Goal: Task Accomplishment & Management: Use online tool/utility

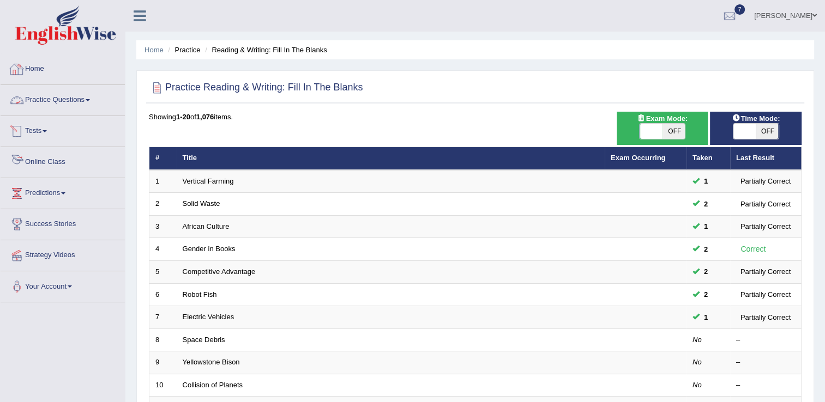
click at [52, 162] on link "Online Class" at bounding box center [63, 160] width 124 height 27
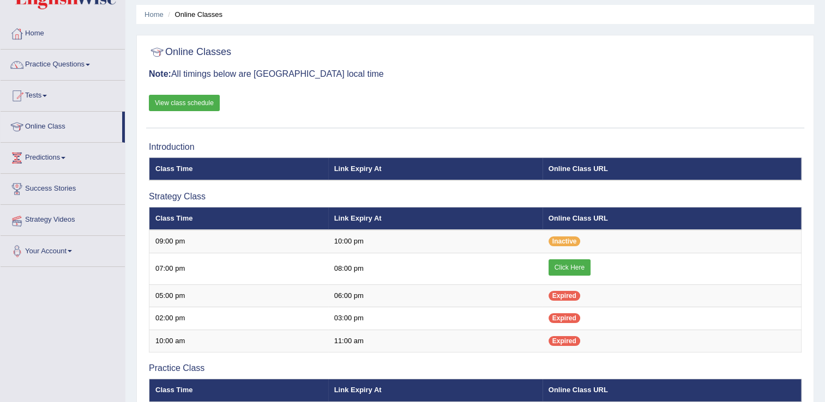
scroll to position [22, 0]
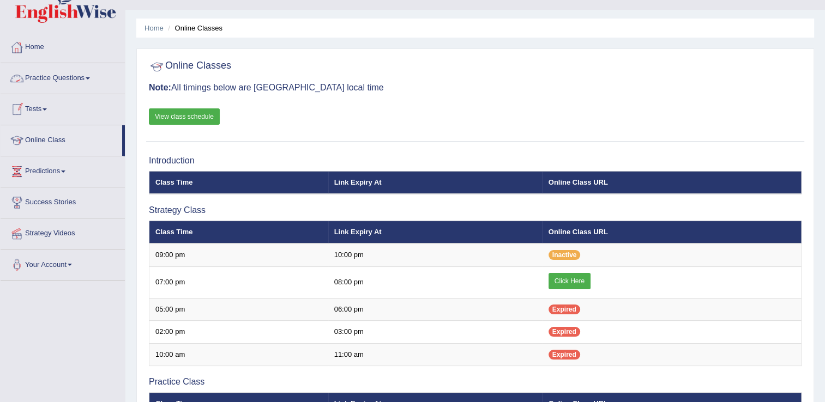
click at [161, 110] on link "View class schedule" at bounding box center [184, 116] width 71 height 16
click at [76, 83] on link "Practice Questions" at bounding box center [63, 76] width 124 height 27
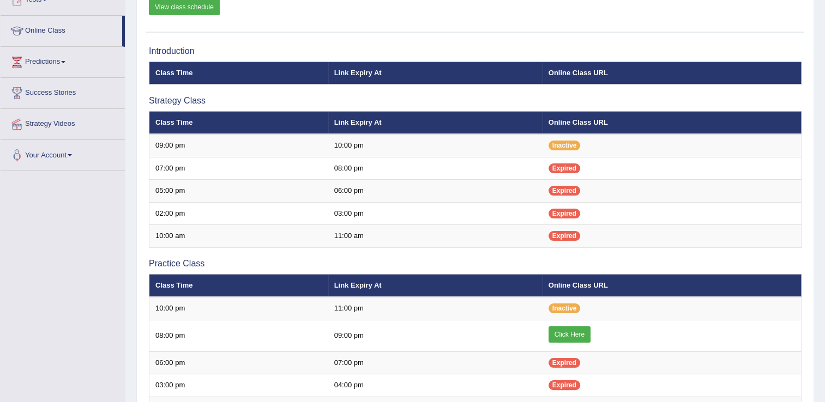
scroll to position [283, 0]
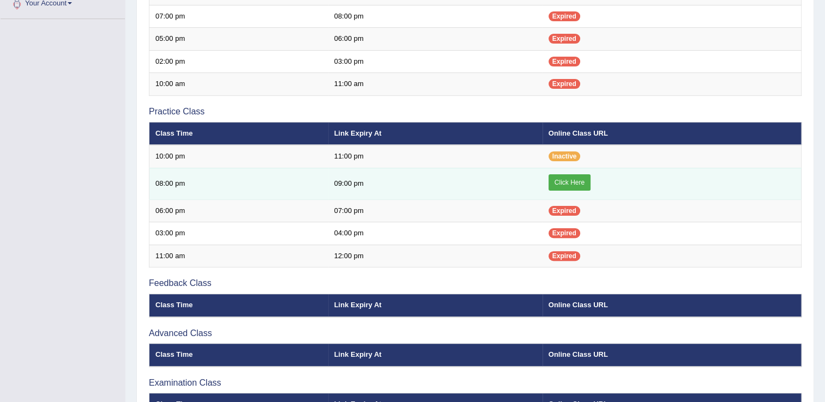
click at [550, 182] on td "Click Here" at bounding box center [671, 184] width 259 height 32
click at [568, 181] on link "Click Here" at bounding box center [569, 182] width 42 height 16
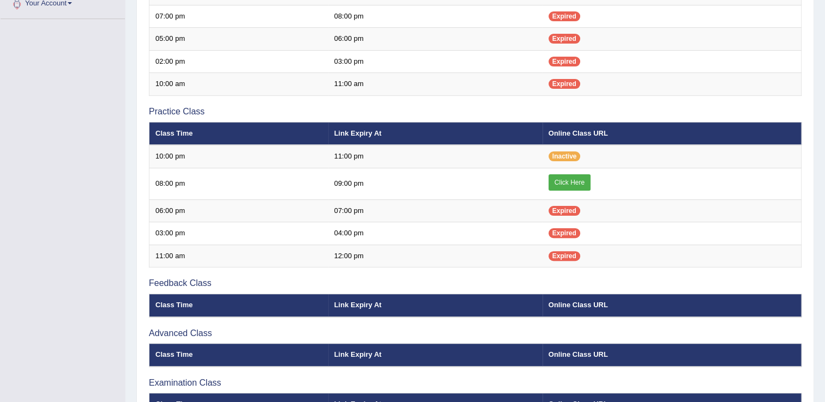
click at [99, 44] on div "Toggle navigation Home Practice Questions Speaking Practice Read Aloud Repeat S…" at bounding box center [412, 92] width 825 height 751
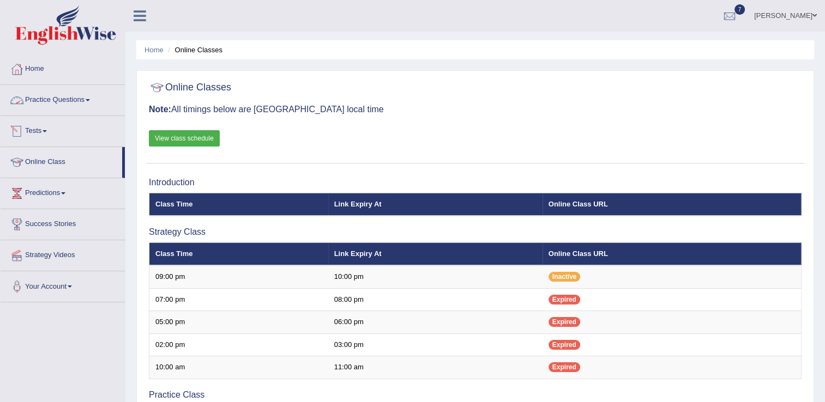
click at [72, 102] on link "Practice Questions" at bounding box center [63, 98] width 124 height 27
click at [70, 114] on li "Practice Questions Speaking Practice Read Aloud Repeat Sentence Describe Image …" at bounding box center [63, 100] width 124 height 31
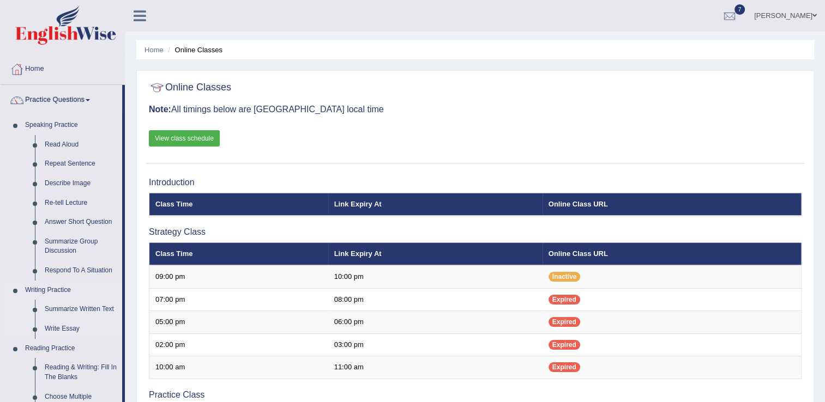
click at [101, 309] on link "Summarize Written Text" at bounding box center [81, 310] width 82 height 20
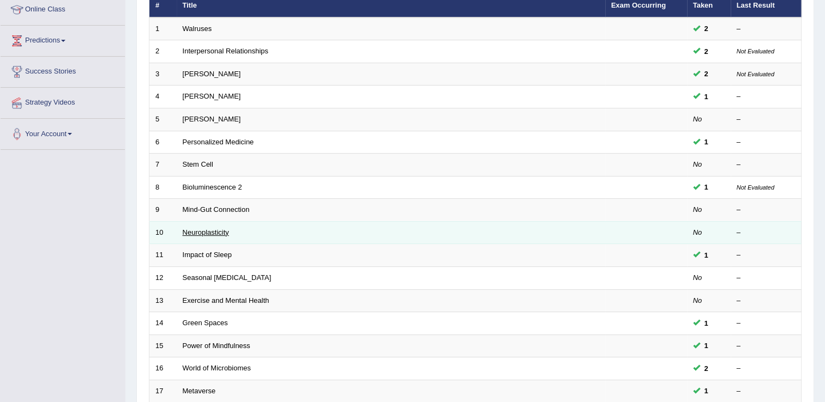
scroll to position [174, 0]
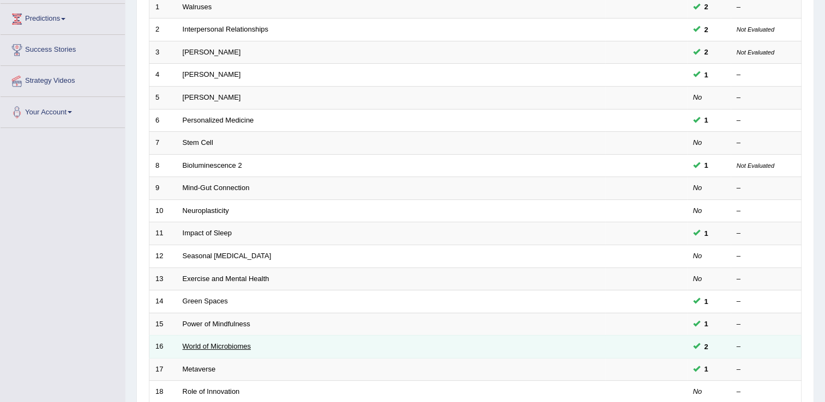
click at [244, 345] on link "World of Microbiomes" at bounding box center [217, 346] width 68 height 8
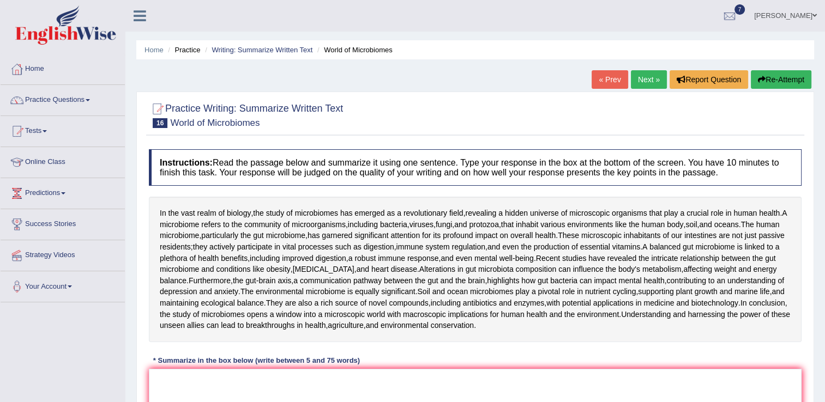
scroll to position [207, 0]
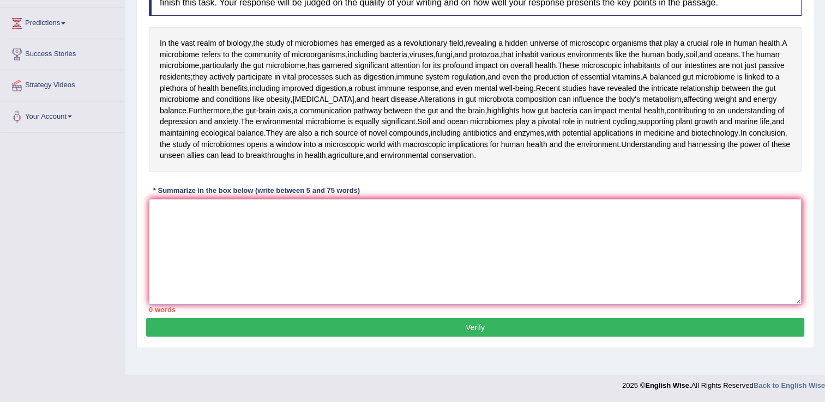
click at [180, 230] on textarea at bounding box center [475, 252] width 653 height 106
click at [233, 230] on textarea "The human micrbiome,paricularly" at bounding box center [475, 252] width 653 height 106
click at [270, 230] on textarea "The human micrbiome, paricularly" at bounding box center [475, 252] width 653 height 106
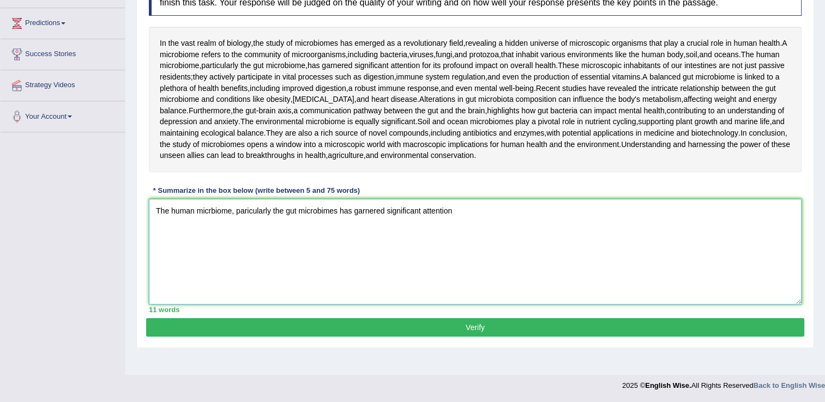
click at [458, 231] on textarea "The human micrbiome, paricularly the gut microbimes has garnered significant at…" at bounding box center [475, 252] width 653 height 106
click at [558, 232] on textarea "The human micrbiome, paricularly the gut microbimes has garnered significant at…" at bounding box center [475, 252] width 653 height 106
click at [570, 227] on textarea "The human micrbiome, paricularly the gut microbimes has garnered significant at…" at bounding box center [475, 252] width 653 height 106
click at [556, 228] on textarea "The human micrbiome, paricularly the gut microbimes has garnered significant at…" at bounding box center [475, 252] width 653 height 106
click at [591, 232] on textarea "The human micrbiome, paricularly the gut microbimes has garnered significant at…" at bounding box center [475, 252] width 653 height 106
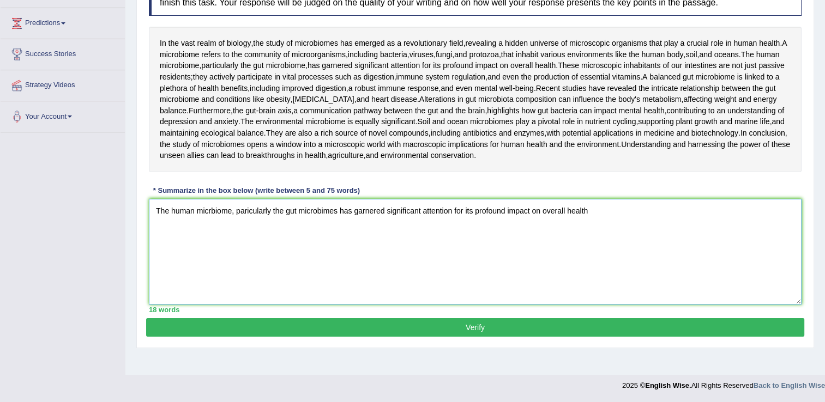
click at [339, 228] on textarea "The human micrbiome, paricularly the gut microbimes has garnered significant at…" at bounding box center [475, 252] width 653 height 106
click at [589, 227] on textarea "The human micrbiome, paricularly the gut microbime,has garnered significant att…" at bounding box center [475, 252] width 653 height 106
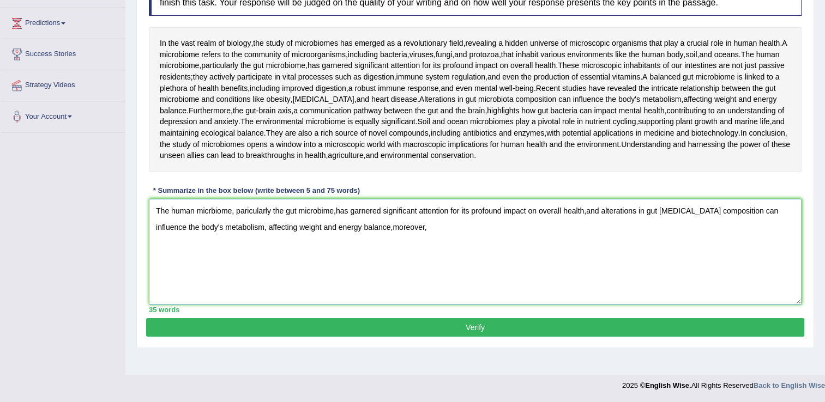
click at [359, 246] on textarea "The human micrbiome, paricularly the gut microbime,has garnered significant att…" at bounding box center [475, 252] width 653 height 106
click at [397, 244] on textarea "The human micrbiome, paricularly the gut microbime,has garnered significant att…" at bounding box center [475, 252] width 653 height 106
click at [201, 262] on textarea "The human micrbiome, paricularly the gut microbime,has garnered significant att…" at bounding box center [475, 252] width 653 height 106
click at [255, 265] on textarea "The human micrbiome, paricularly the gut microbime,has garnered significant att…" at bounding box center [475, 252] width 653 height 106
click at [588, 230] on textarea "The human micrbiome, paricularly the gut microbime,has garnered significant att…" at bounding box center [475, 252] width 653 height 106
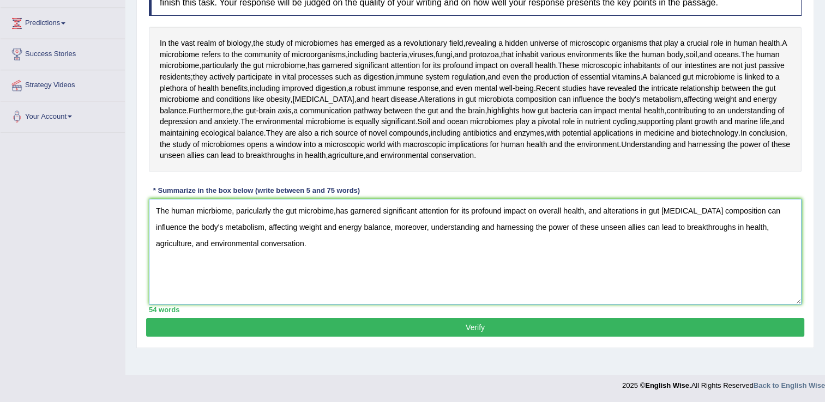
type textarea "The human micrbiome, paricularly the gut microbime,has garnered significant att…"
click at [453, 337] on button "Verify" at bounding box center [475, 327] width 658 height 19
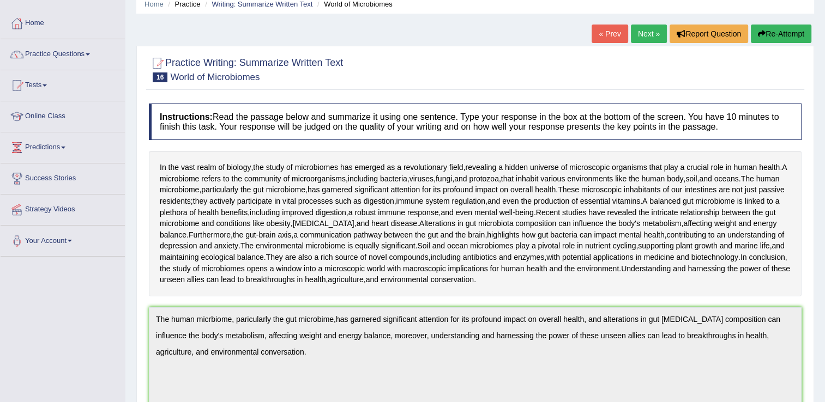
scroll to position [25, 0]
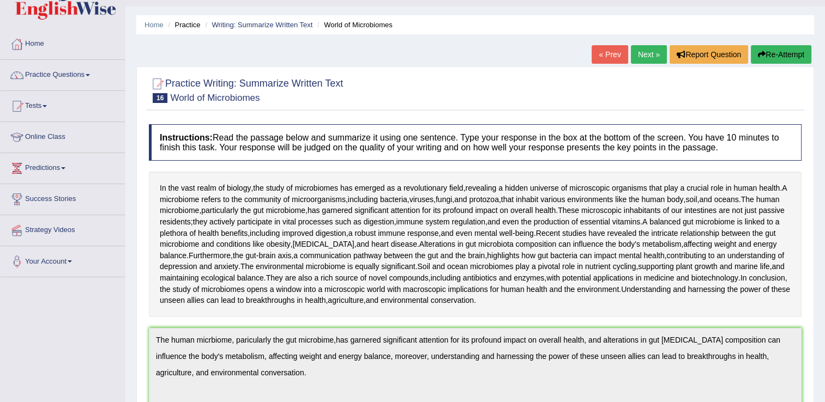
click at [763, 51] on icon "button" at bounding box center [762, 55] width 8 height 8
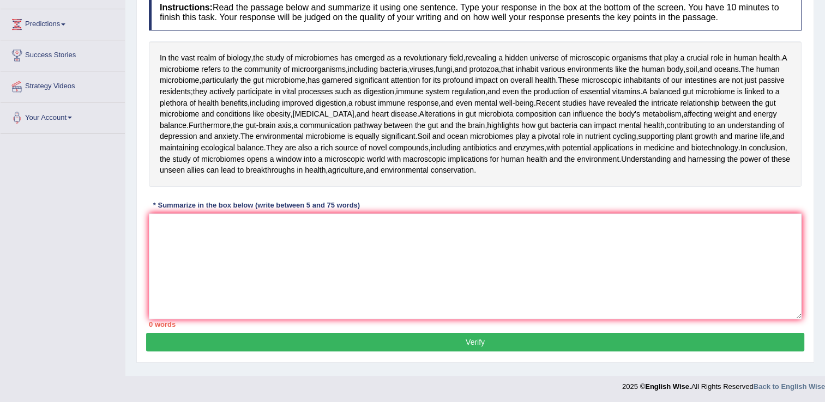
scroll to position [178, 0]
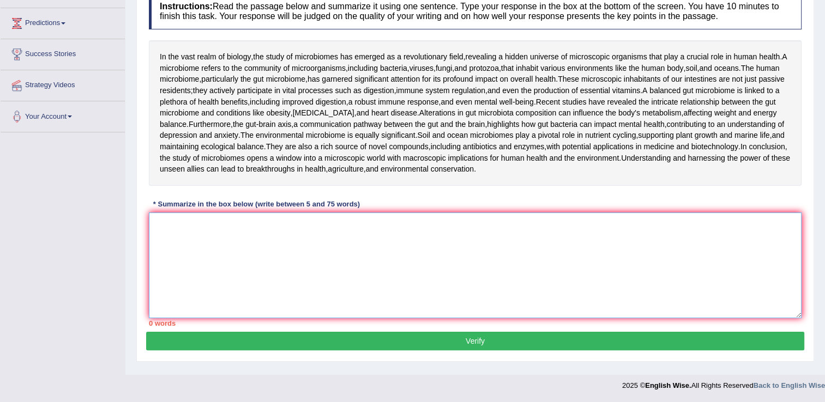
click at [189, 283] on textarea at bounding box center [475, 266] width 653 height 106
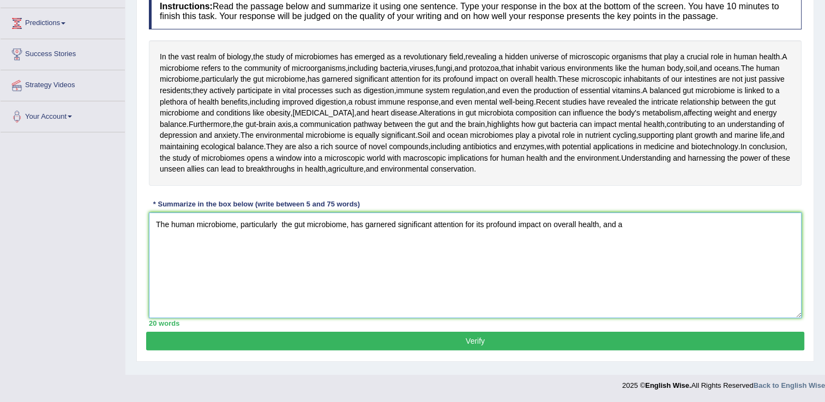
click at [663, 294] on textarea "The human microbiome, particularly the gut microbiome, has garnered significant…" at bounding box center [475, 266] width 653 height 106
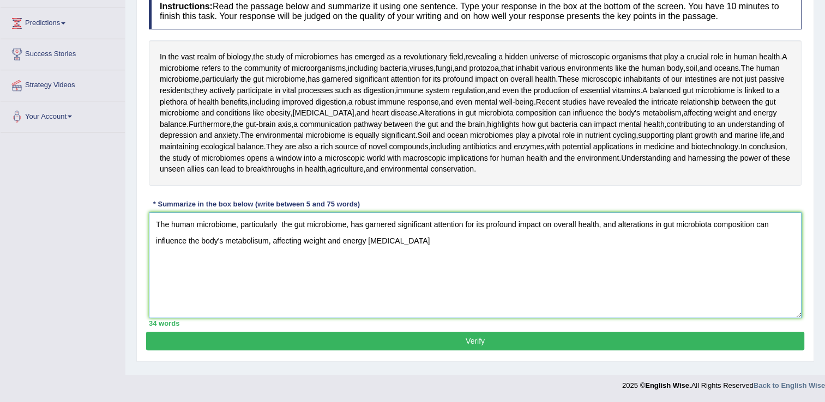
click at [662, 273] on textarea "The human microbiome, particularly the gut microbiome, has garnered significant…" at bounding box center [475, 266] width 653 height 106
click at [381, 290] on textarea "The human microbiome, particularly the gut microbiome, has garnered significant…" at bounding box center [475, 266] width 653 height 106
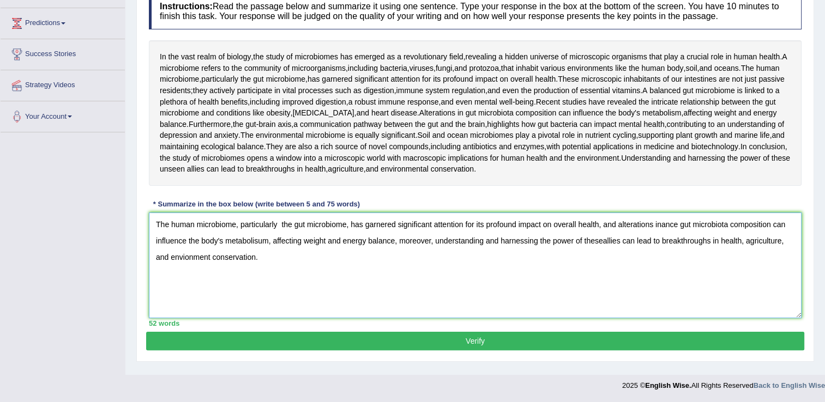
click at [680, 271] on textarea "The human microbiome, particularly the gut microbiome, has garnered significant…" at bounding box center [475, 266] width 653 height 106
type textarea "The human microbiome, particularly the gut microbiome, has garnered significant…"
click at [471, 351] on button "Verify" at bounding box center [475, 341] width 658 height 19
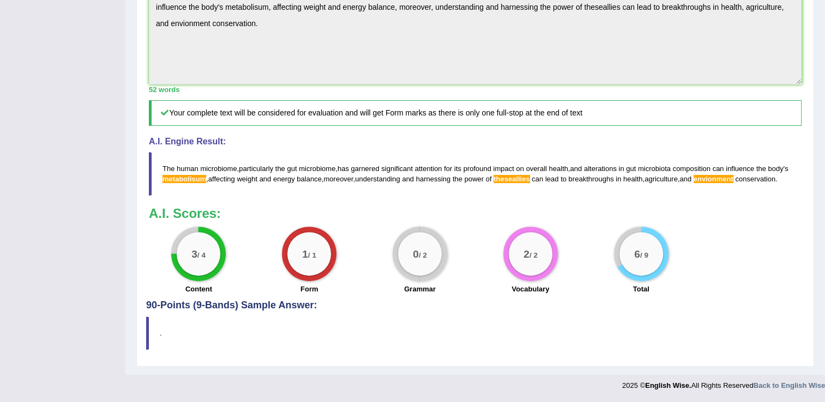
scroll to position [396, 0]
click at [536, 196] on blockquote "The human microbiome , particularly the gut microbiome , has garnered significa…" at bounding box center [475, 174] width 653 height 44
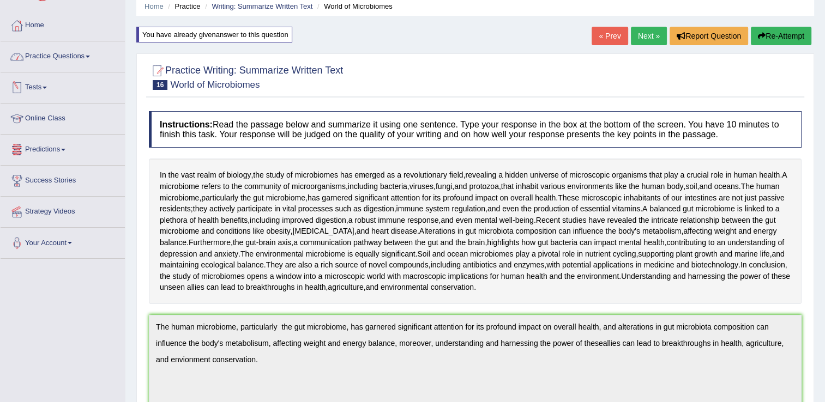
click at [77, 56] on link "Practice Questions" at bounding box center [63, 54] width 124 height 27
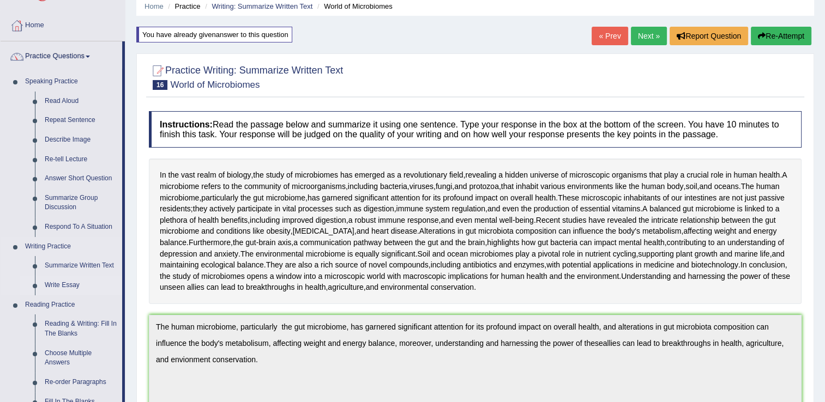
click at [69, 282] on link "Write Essay" at bounding box center [81, 286] width 82 height 20
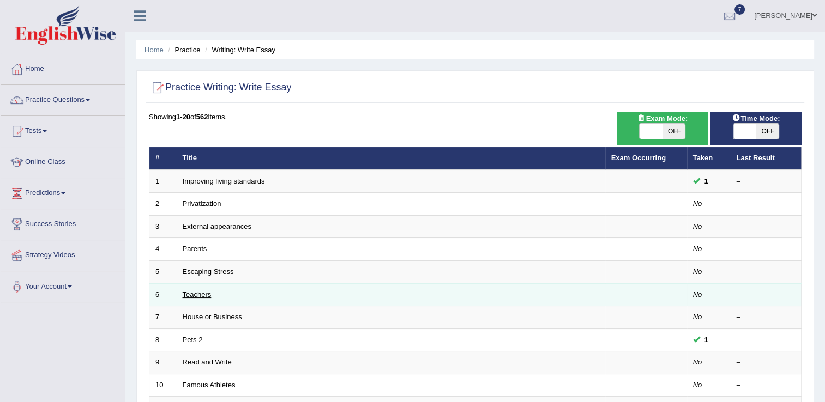
click at [201, 293] on link "Teachers" at bounding box center [197, 295] width 29 height 8
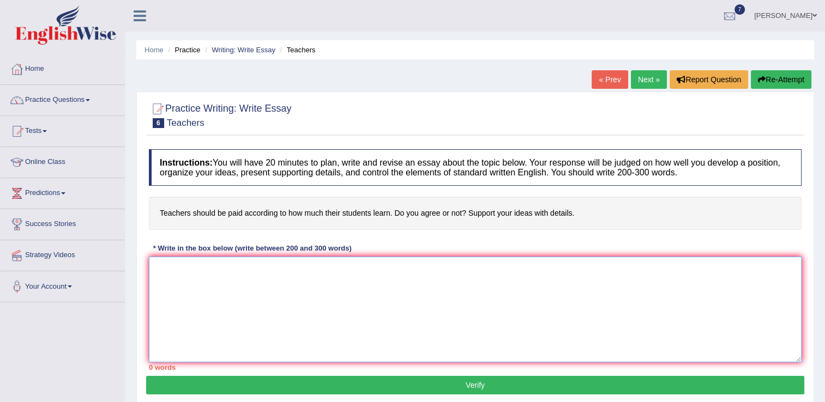
click at [168, 269] on textarea at bounding box center [475, 310] width 653 height 106
click at [189, 275] on textarea at bounding box center [475, 310] width 653 height 106
paste textarea "The increasing influence of (essay topic) on our lives has ignited numerous dis…"
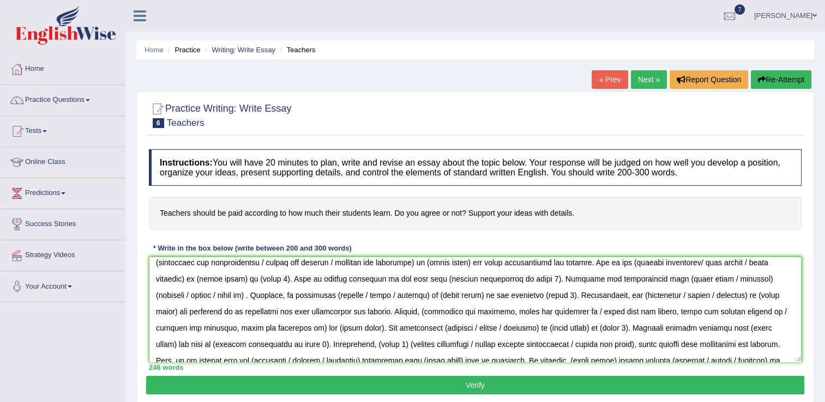
scroll to position [7, 0]
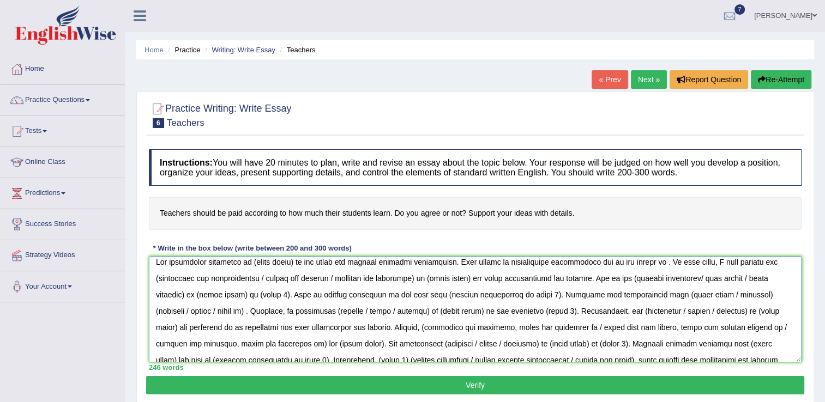
click at [295, 277] on textarea at bounding box center [475, 310] width 653 height 106
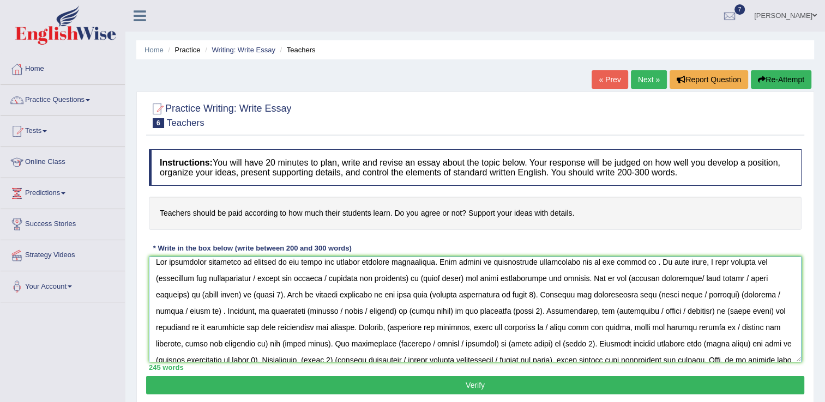
click at [628, 278] on textarea at bounding box center [475, 310] width 653 height 106
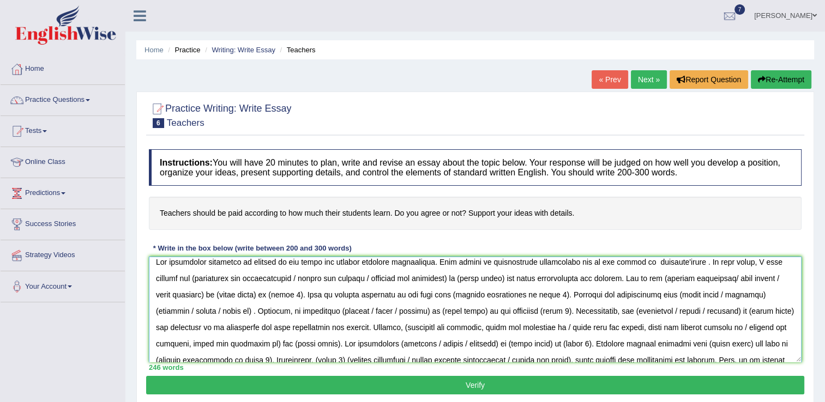
click at [687, 279] on textarea at bounding box center [475, 310] width 653 height 106
click at [437, 294] on textarea at bounding box center [475, 310] width 653 height 106
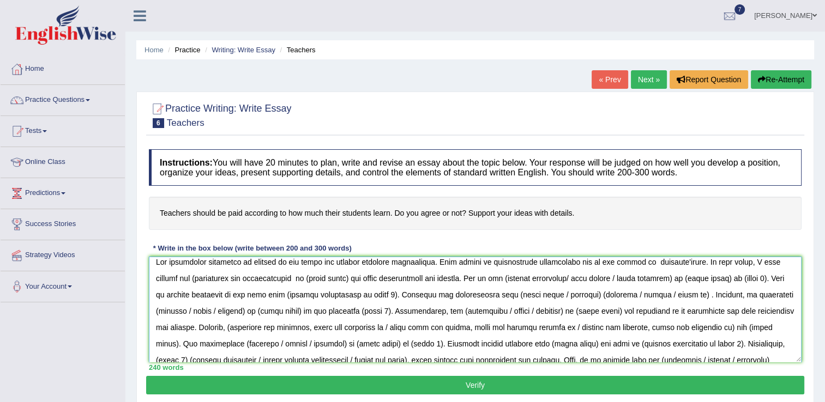
click at [171, 294] on textarea at bounding box center [475, 310] width 653 height 106
click at [332, 296] on textarea at bounding box center [475, 310] width 653 height 106
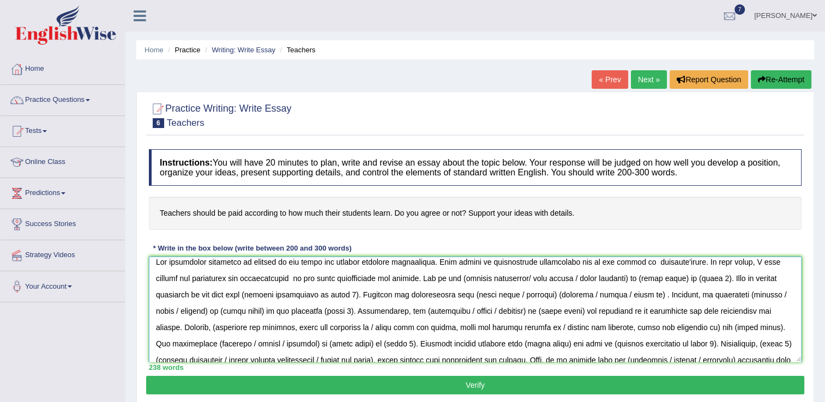
click at [275, 293] on textarea at bounding box center [475, 310] width 653 height 106
click at [286, 294] on textarea at bounding box center [475, 310] width 653 height 106
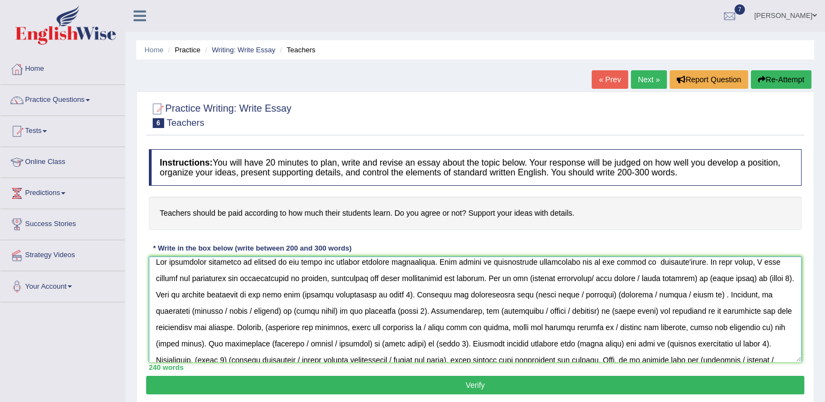
click at [384, 294] on textarea at bounding box center [475, 310] width 653 height 106
click at [467, 294] on textarea at bounding box center [475, 310] width 653 height 106
click at [311, 296] on textarea at bounding box center [475, 310] width 653 height 106
click at [469, 295] on textarea at bounding box center [475, 310] width 653 height 106
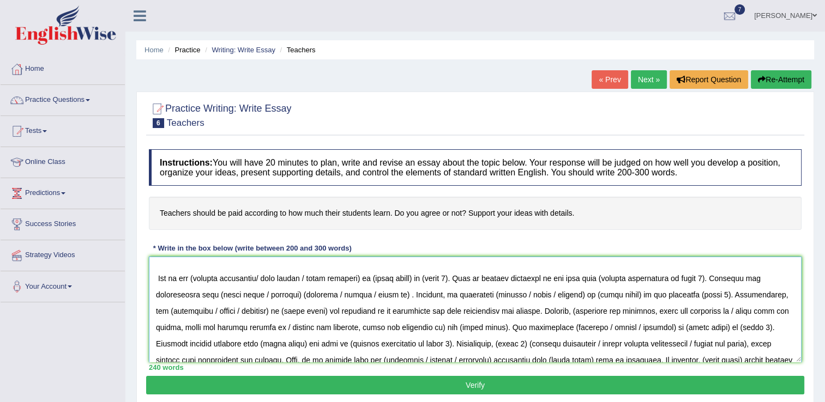
scroll to position [56, 0]
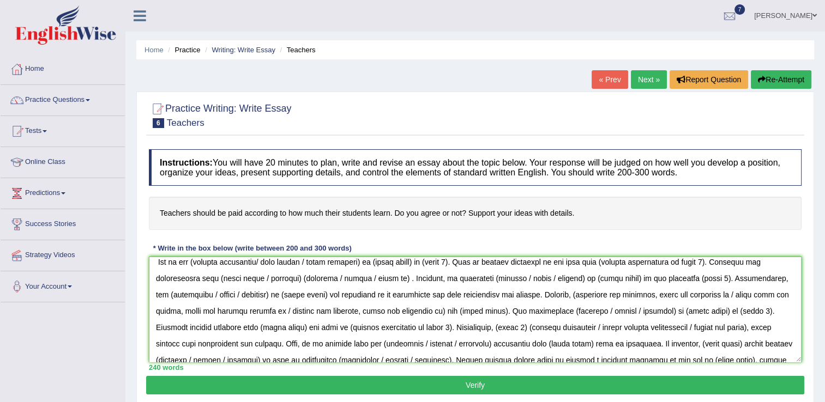
click at [375, 276] on textarea at bounding box center [475, 310] width 653 height 106
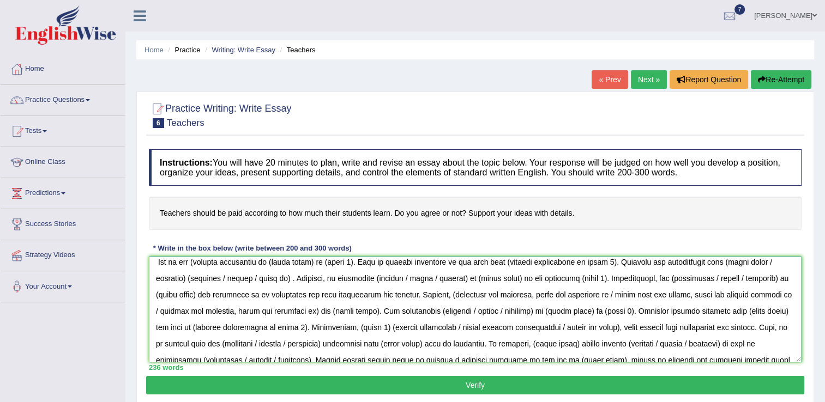
click at [199, 278] on textarea at bounding box center [475, 310] width 653 height 106
click at [196, 279] on textarea at bounding box center [475, 310] width 653 height 106
click at [317, 277] on textarea at bounding box center [475, 310] width 653 height 106
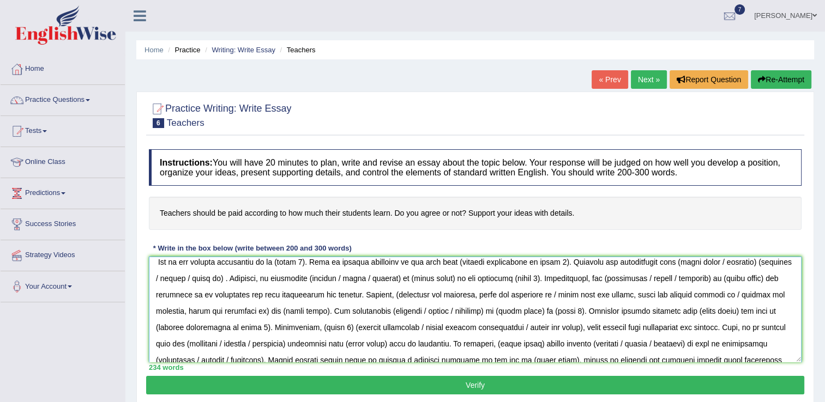
click at [272, 278] on textarea at bounding box center [475, 310] width 653 height 106
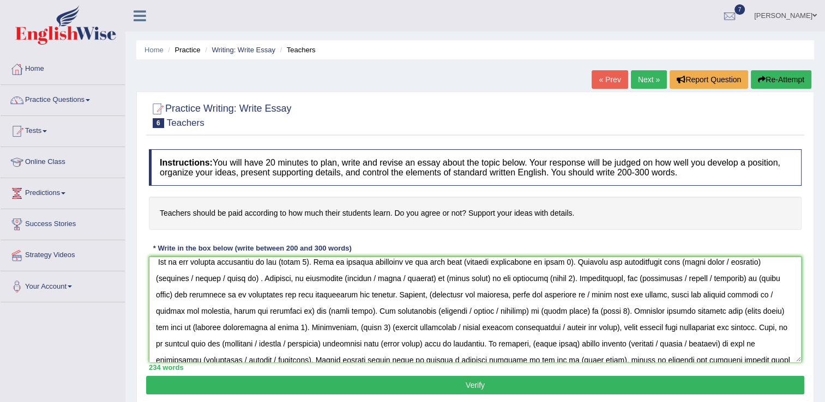
click at [312, 277] on textarea at bounding box center [475, 310] width 653 height 106
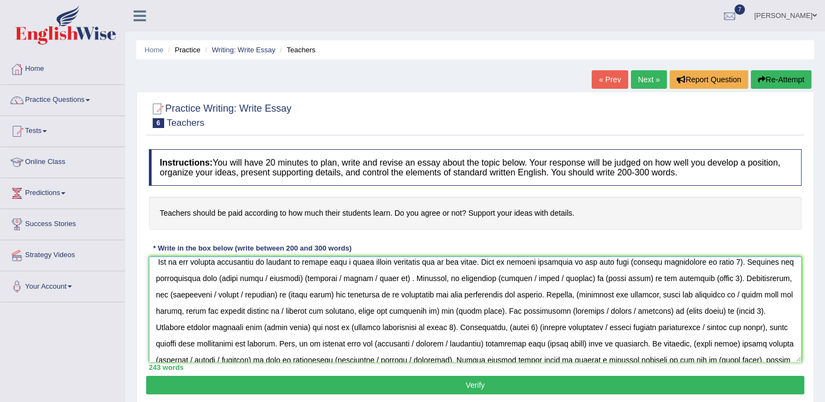
click at [726, 278] on textarea at bounding box center [475, 310] width 653 height 106
click at [728, 276] on textarea at bounding box center [475, 310] width 653 height 106
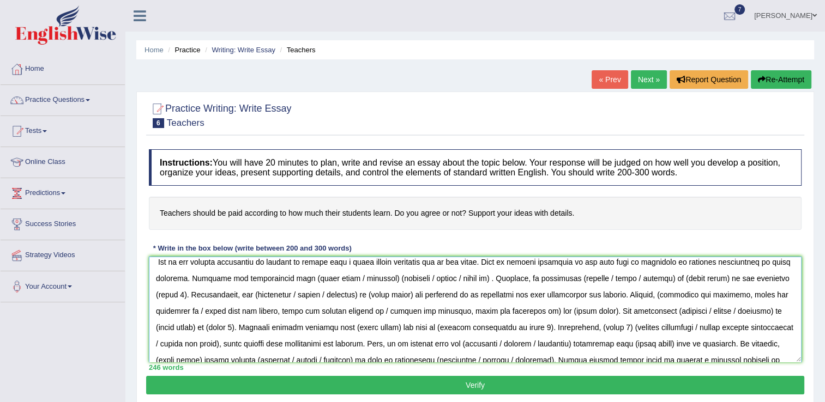
click at [386, 293] on textarea at bounding box center [475, 310] width 653 height 106
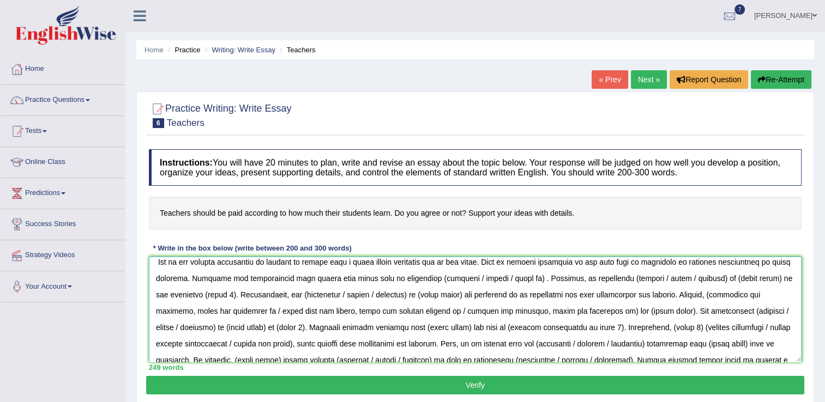
click at [386, 293] on textarea at bounding box center [475, 310] width 653 height 106
click at [415, 295] on textarea at bounding box center [475, 310] width 653 height 106
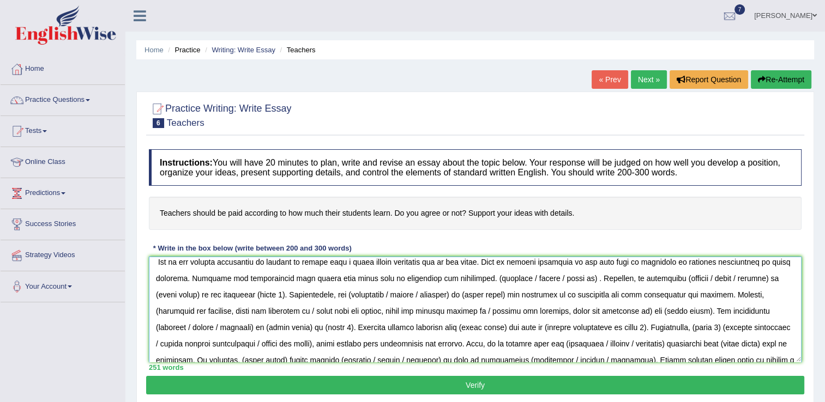
click at [576, 295] on textarea at bounding box center [475, 310] width 653 height 106
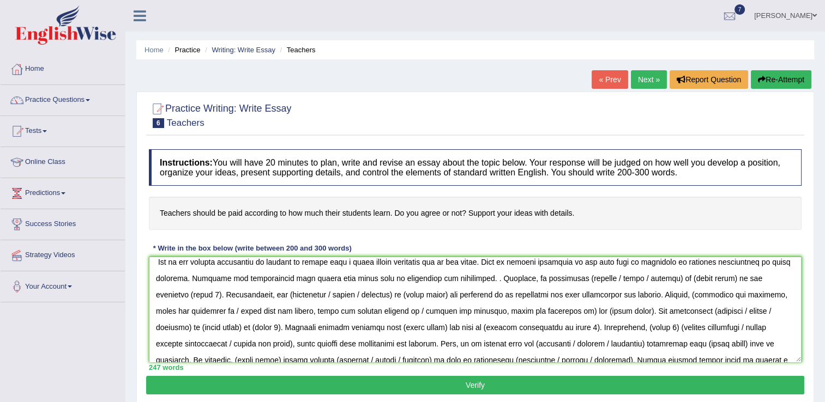
click at [475, 296] on textarea at bounding box center [475, 310] width 653 height 106
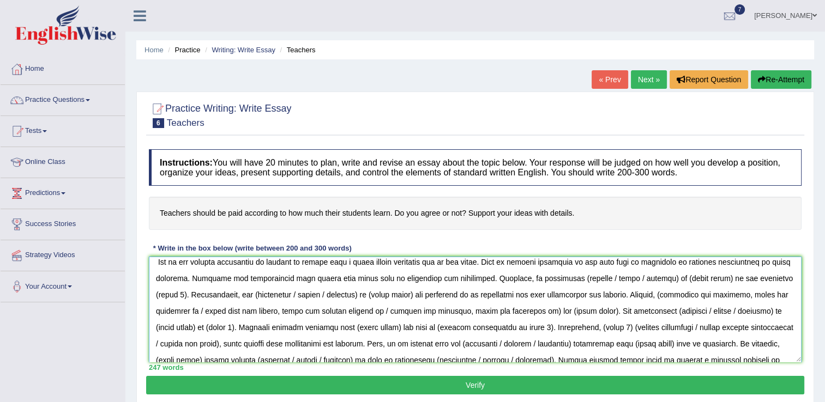
click at [646, 292] on textarea at bounding box center [475, 310] width 653 height 106
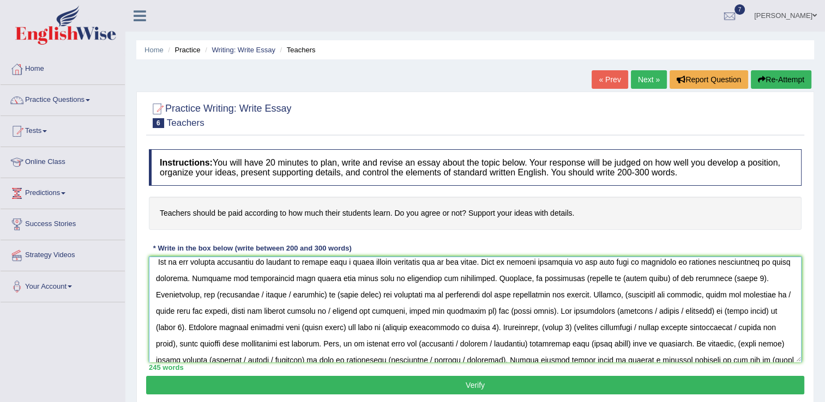
click at [554, 294] on textarea at bounding box center [475, 310] width 653 height 106
click at [558, 294] on textarea at bounding box center [475, 310] width 653 height 106
click at [632, 295] on textarea at bounding box center [475, 310] width 653 height 106
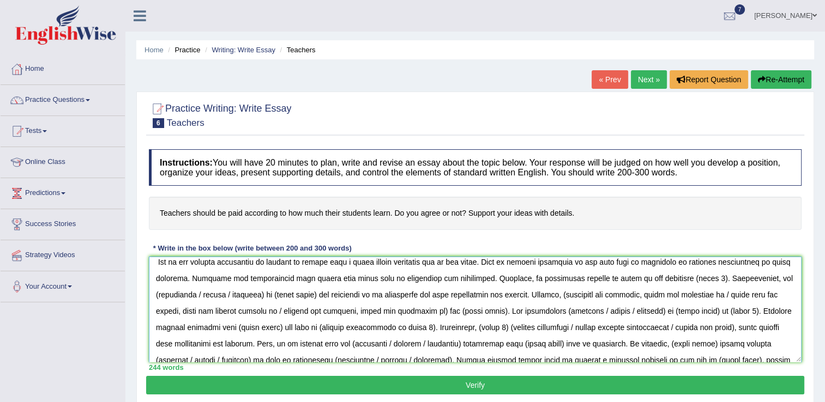
click at [680, 293] on textarea at bounding box center [475, 310] width 653 height 106
click at [643, 292] on textarea at bounding box center [475, 310] width 653 height 106
click at [653, 293] on textarea at bounding box center [475, 310] width 653 height 106
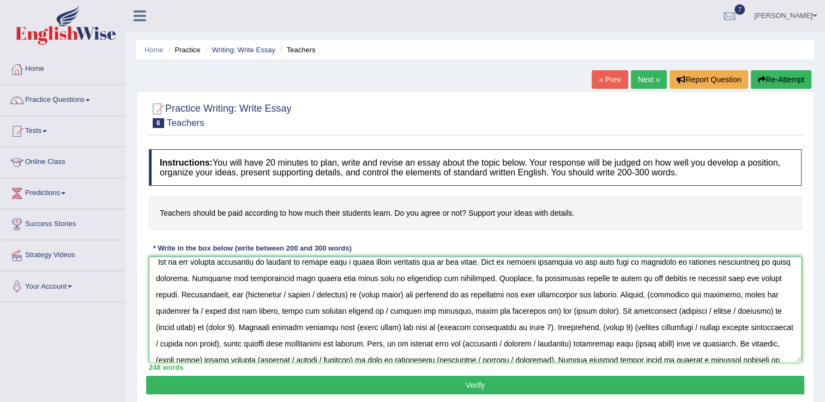
click at [331, 309] on textarea at bounding box center [475, 310] width 653 height 106
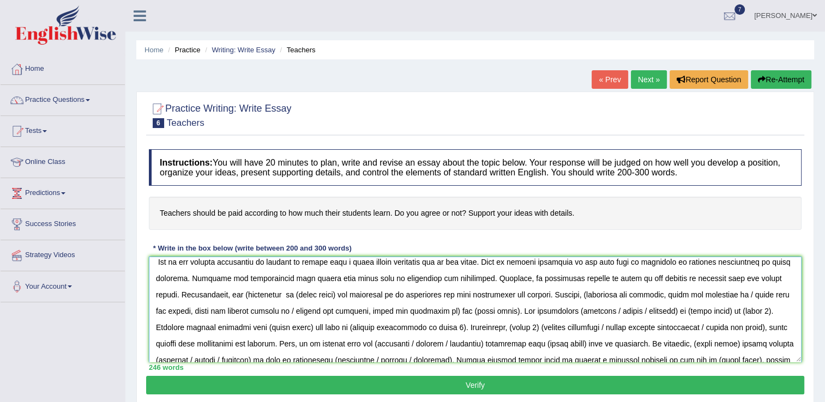
click at [219, 311] on textarea at bounding box center [475, 310] width 653 height 106
click at [315, 308] on textarea at bounding box center [475, 310] width 653 height 106
click at [269, 310] on textarea at bounding box center [475, 310] width 653 height 106
click at [523, 309] on textarea at bounding box center [475, 310] width 653 height 106
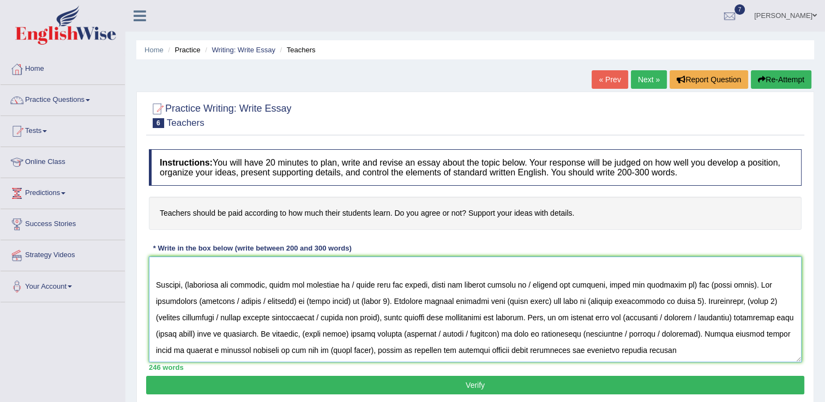
scroll to position [114, 0]
click at [192, 283] on textarea at bounding box center [475, 310] width 653 height 106
click at [425, 282] on textarea at bounding box center [475, 310] width 653 height 106
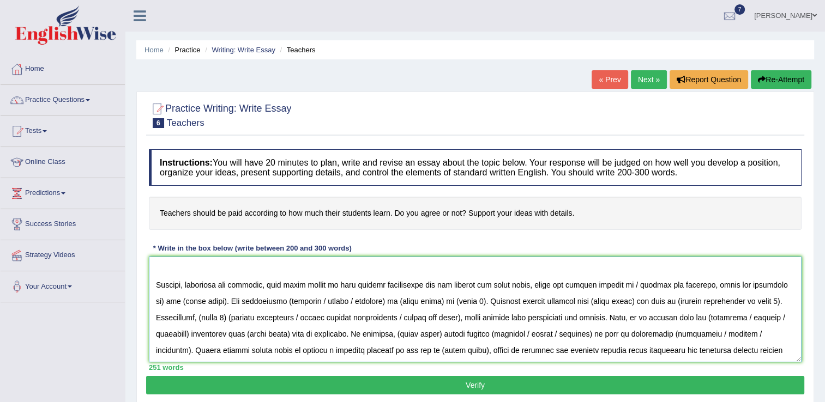
click at [781, 284] on textarea at bounding box center [475, 310] width 653 height 106
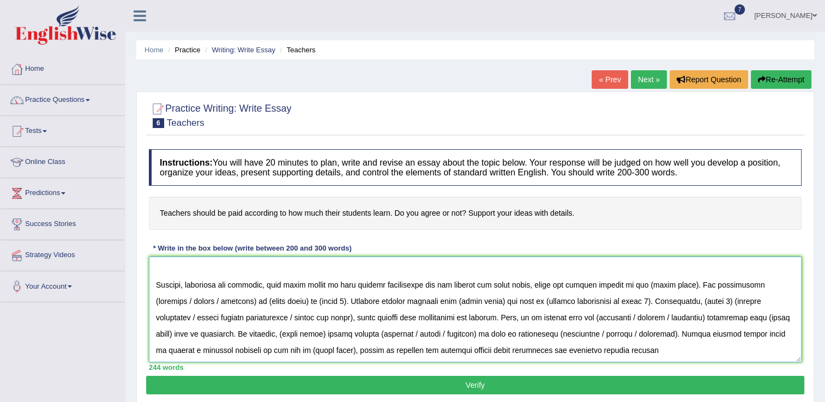
click at [678, 282] on textarea at bounding box center [475, 310] width 653 height 106
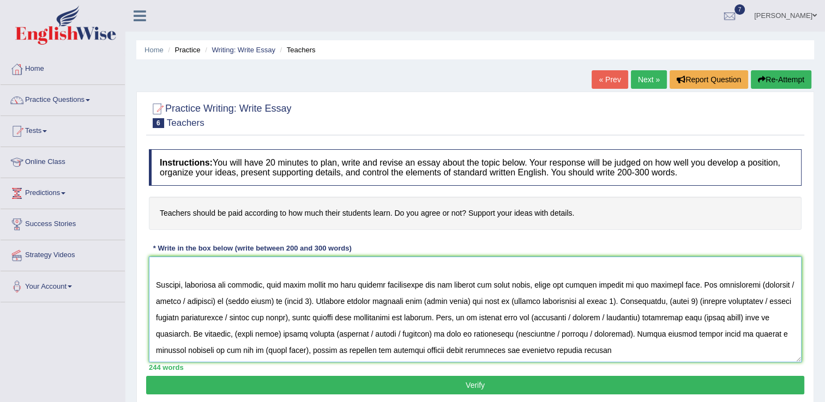
click at [781, 282] on textarea at bounding box center [475, 310] width 653 height 106
click at [740, 282] on textarea at bounding box center [475, 310] width 653 height 106
click at [212, 299] on textarea at bounding box center [475, 310] width 653 height 106
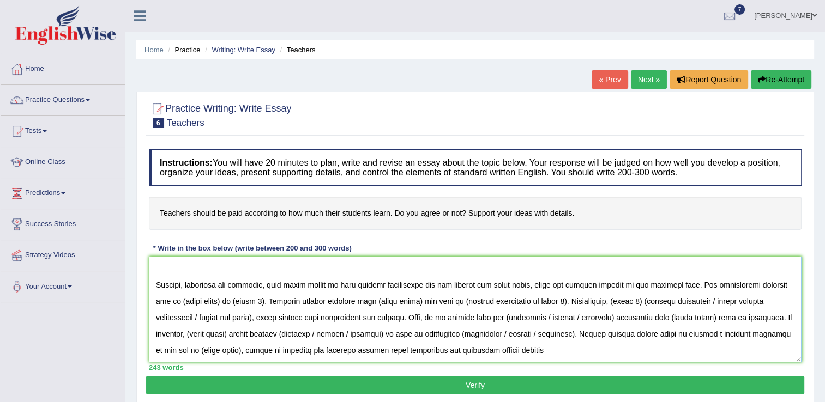
click at [208, 300] on textarea at bounding box center [475, 310] width 653 height 106
click at [226, 300] on textarea at bounding box center [475, 310] width 653 height 106
click at [774, 283] on textarea at bounding box center [475, 310] width 653 height 106
click at [252, 300] on textarea at bounding box center [475, 310] width 653 height 106
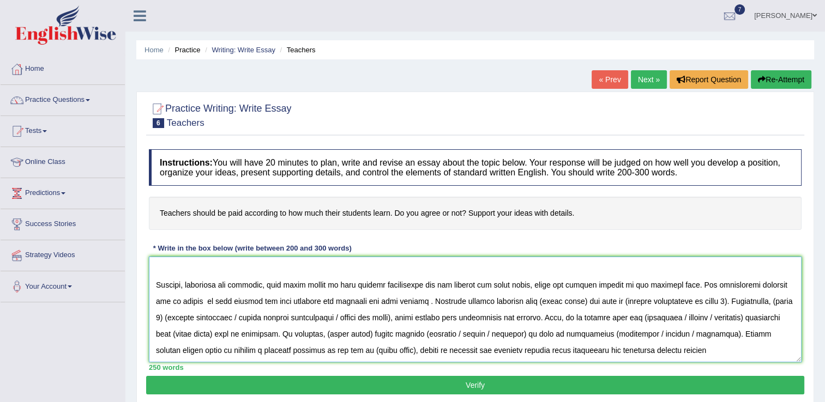
click at [557, 300] on textarea at bounding box center [475, 310] width 653 height 106
click at [706, 300] on textarea at bounding box center [475, 310] width 653 height 106
click at [738, 300] on textarea at bounding box center [475, 310] width 653 height 106
click at [785, 300] on textarea at bounding box center [475, 310] width 653 height 106
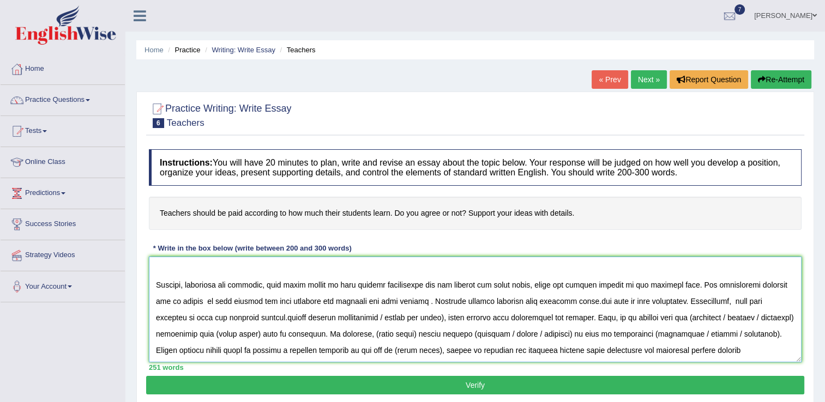
click at [421, 317] on textarea at bounding box center [475, 310] width 653 height 106
click at [258, 319] on textarea at bounding box center [475, 310] width 653 height 106
click at [606, 313] on textarea at bounding box center [475, 310] width 653 height 106
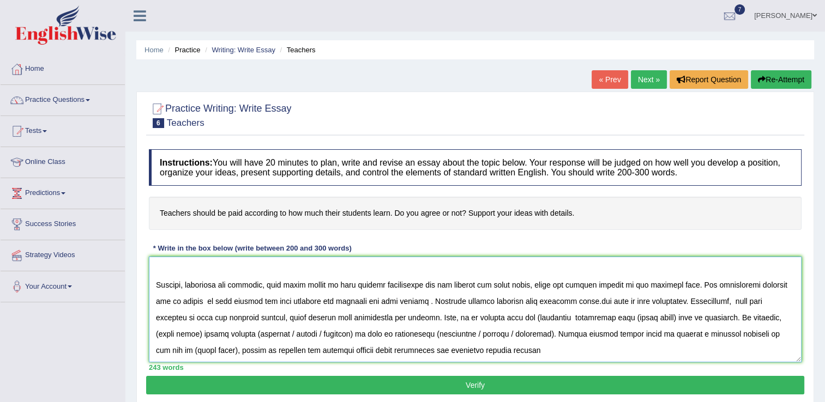
click at [498, 316] on textarea at bounding box center [475, 310] width 653 height 106
click at [637, 313] on textarea at bounding box center [475, 310] width 653 height 106
click at [704, 314] on textarea at bounding box center [475, 310] width 653 height 106
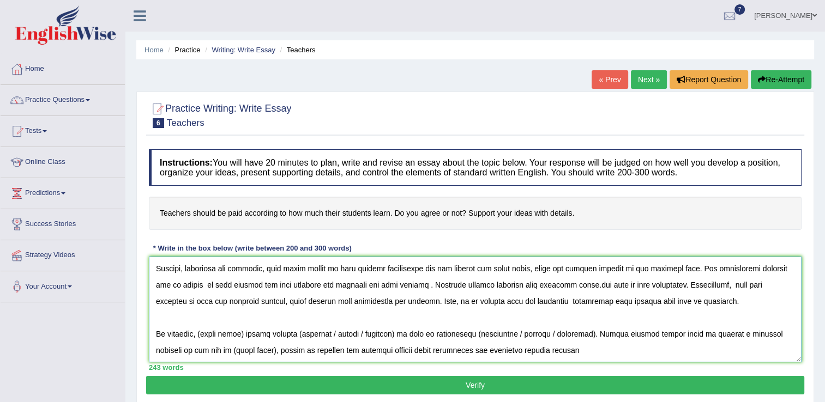
scroll to position [131, 0]
click at [244, 333] on textarea at bounding box center [475, 310] width 653 height 106
click at [424, 331] on textarea at bounding box center [475, 310] width 653 height 106
click at [323, 335] on textarea at bounding box center [475, 310] width 653 height 106
click at [533, 333] on textarea at bounding box center [475, 310] width 653 height 106
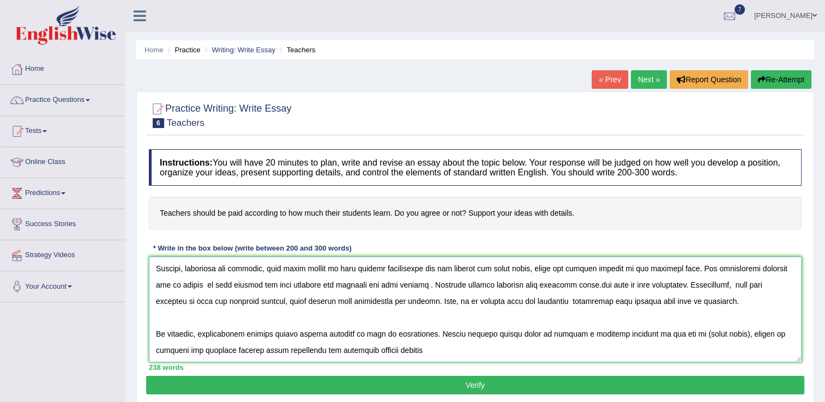
click at [715, 333] on textarea at bounding box center [475, 310] width 653 height 106
type textarea "The increasing influence of teacher on our lives has ignited numerous discussio…"
click at [478, 387] on button "Verify" at bounding box center [475, 385] width 658 height 19
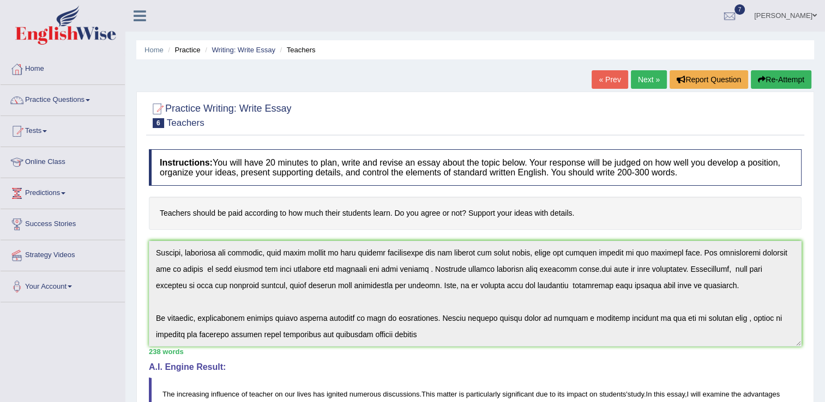
scroll to position [339, 0]
